Goal: Information Seeking & Learning: Understand process/instructions

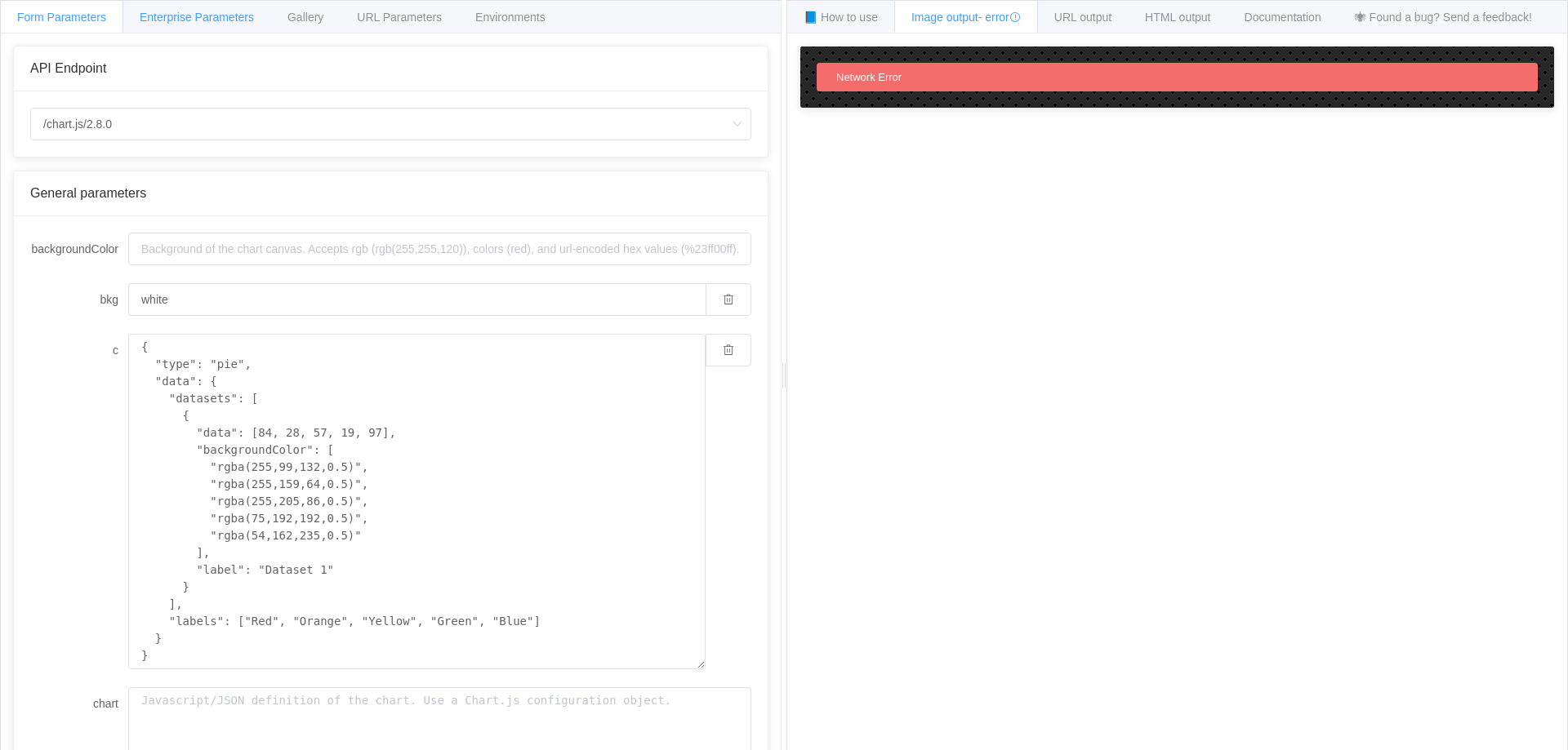
click at [219, 19] on span "Enterprise Parameters" at bounding box center [197, 17] width 115 height 13
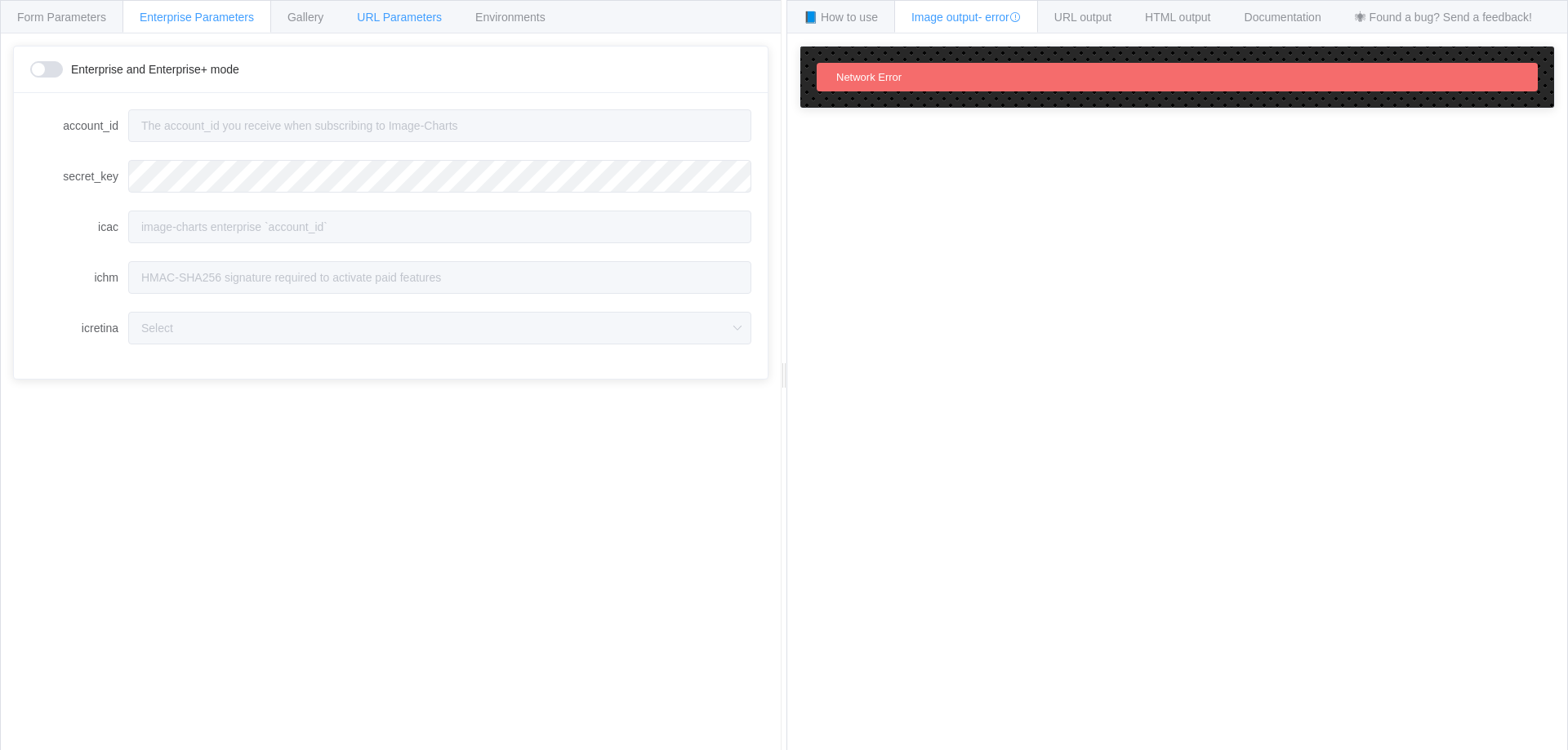
click at [375, 17] on span "URL Parameters" at bounding box center [399, 17] width 85 height 13
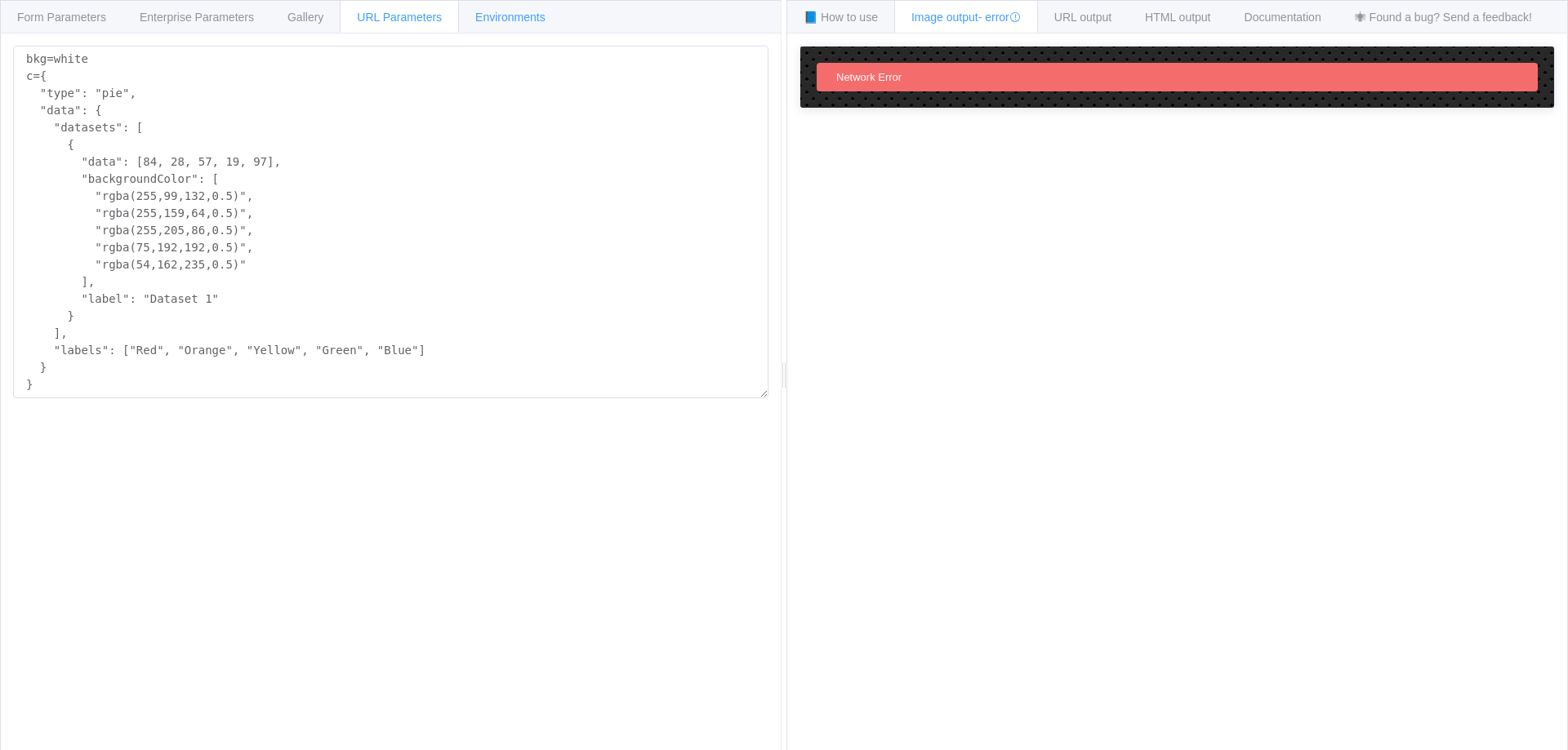
click at [508, 20] on span "Environments" at bounding box center [510, 17] width 70 height 13
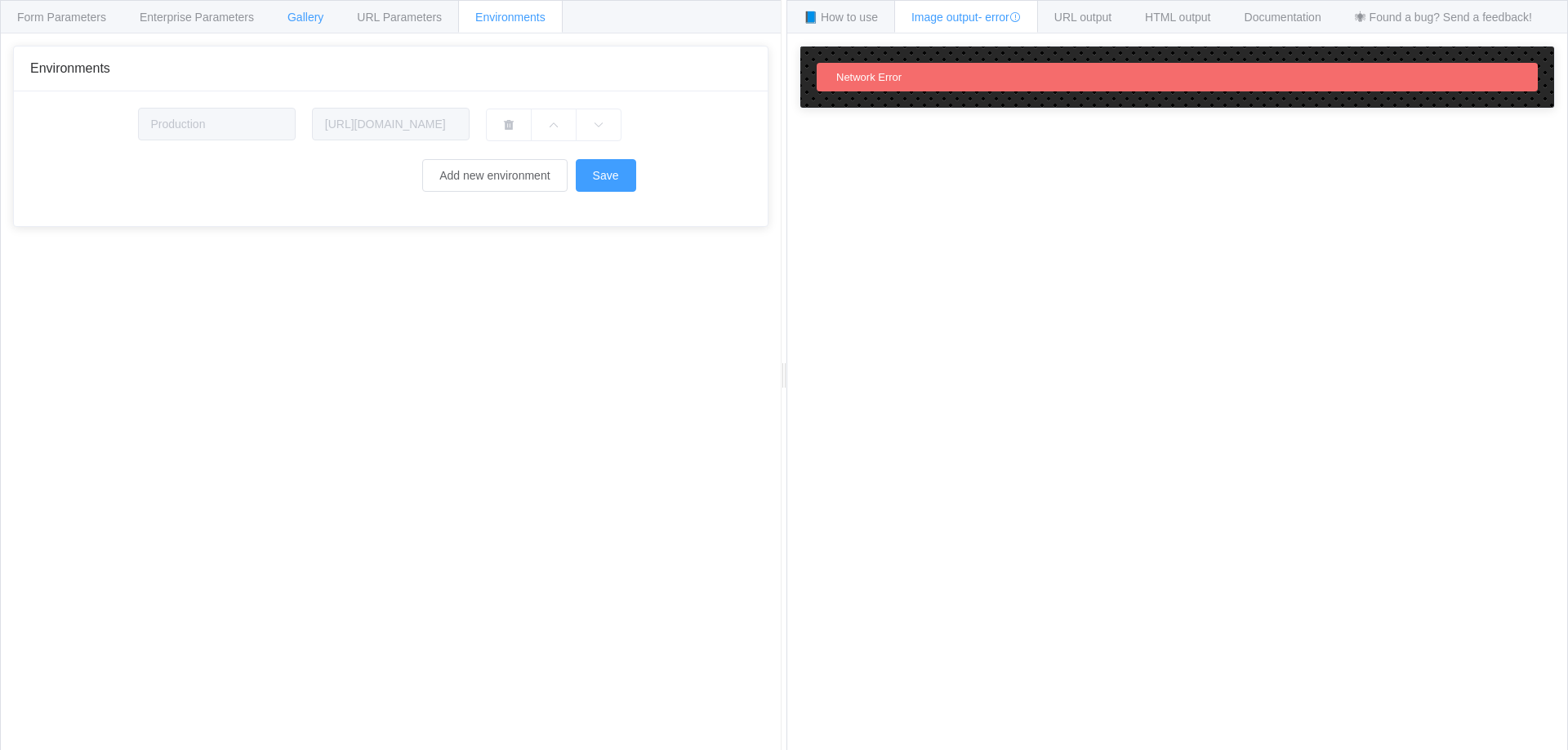
click at [317, 23] on span "Gallery" at bounding box center [306, 17] width 36 height 13
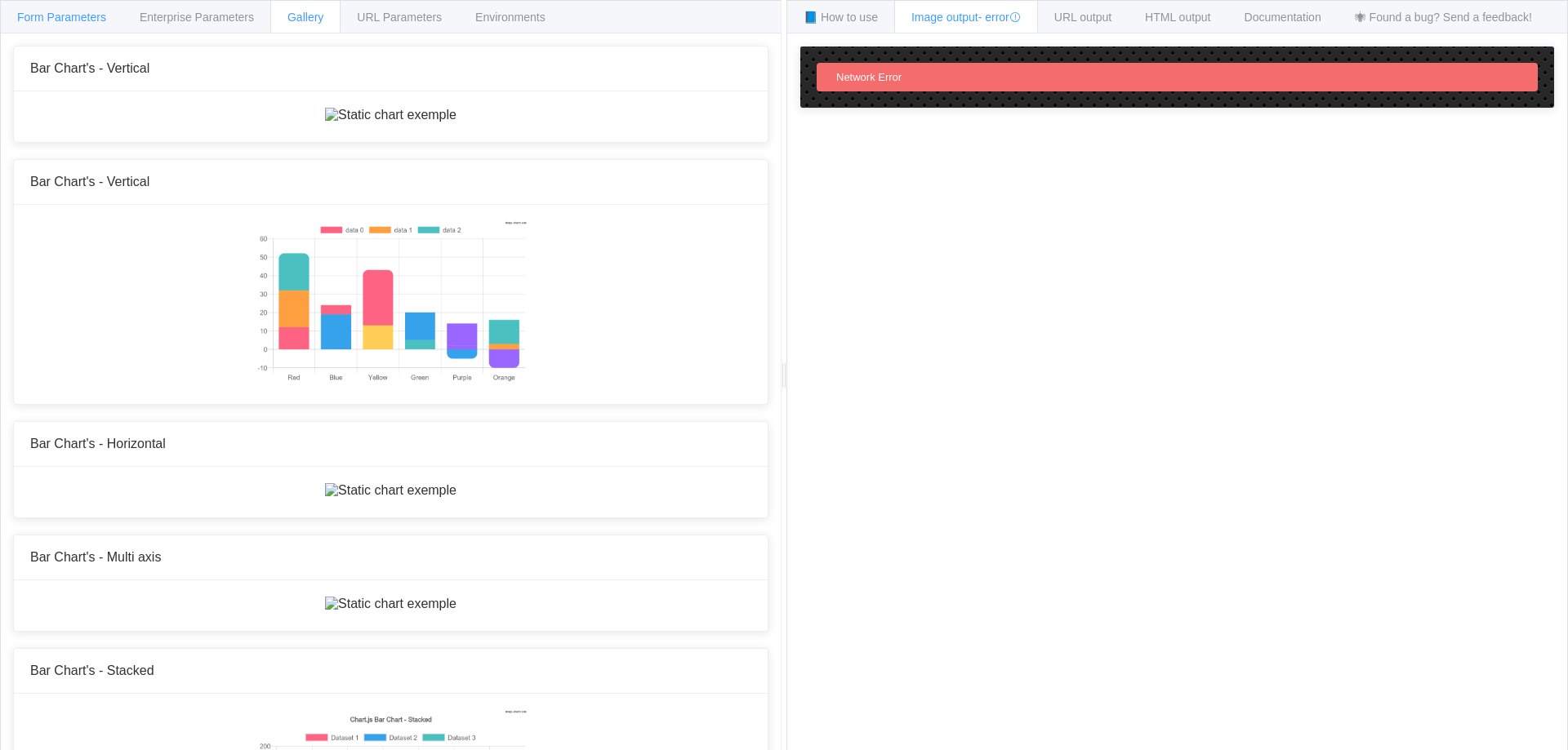
click at [59, 15] on span "Form Parameters" at bounding box center [61, 17] width 89 height 13
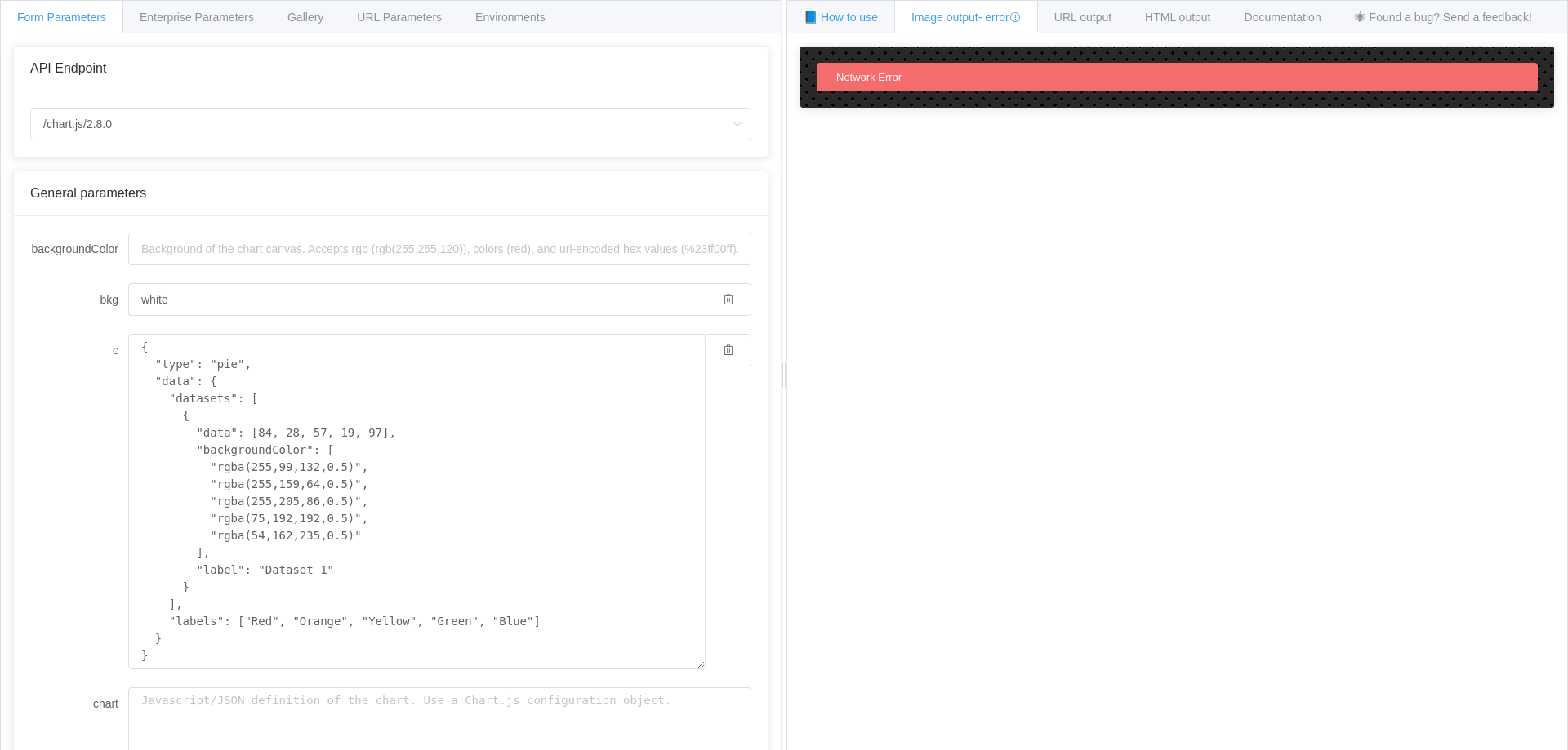
click at [852, 18] on span "📘 How to use" at bounding box center [841, 17] width 75 height 13
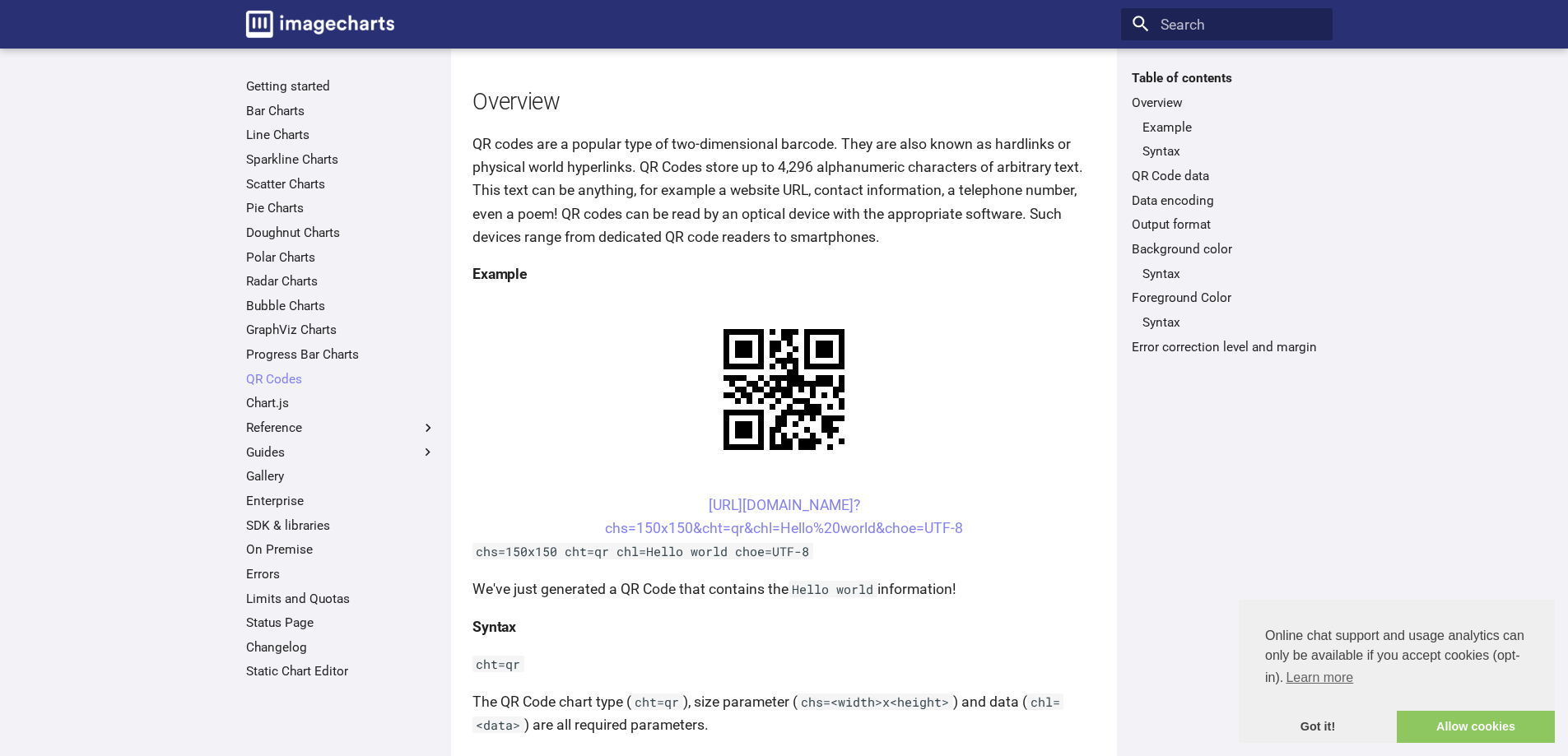
scroll to position [164, 0]
drag, startPoint x: 677, startPoint y: 499, endPoint x: 779, endPoint y: 535, distance: 108.2
click at [779, 535] on center "[URL][DOMAIN_NAME]? chs=150x150&cht=qr&chl=Hello%20world&choe=UTF-8" at bounding box center [784, 516] width 623 height 46
copy link "[URL][DOMAIN_NAME]? chs=150x150&cht=qr&chl="
copy link "https://image-charts.com/chart? chs=150x150&cht=qr&chl="
